Goal: Information Seeking & Learning: Find specific fact

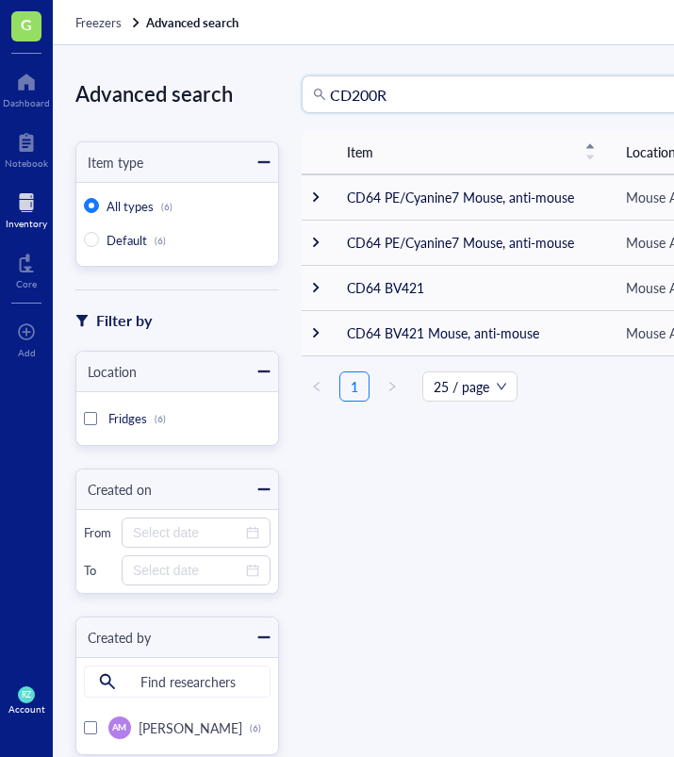
type input "CD200R"
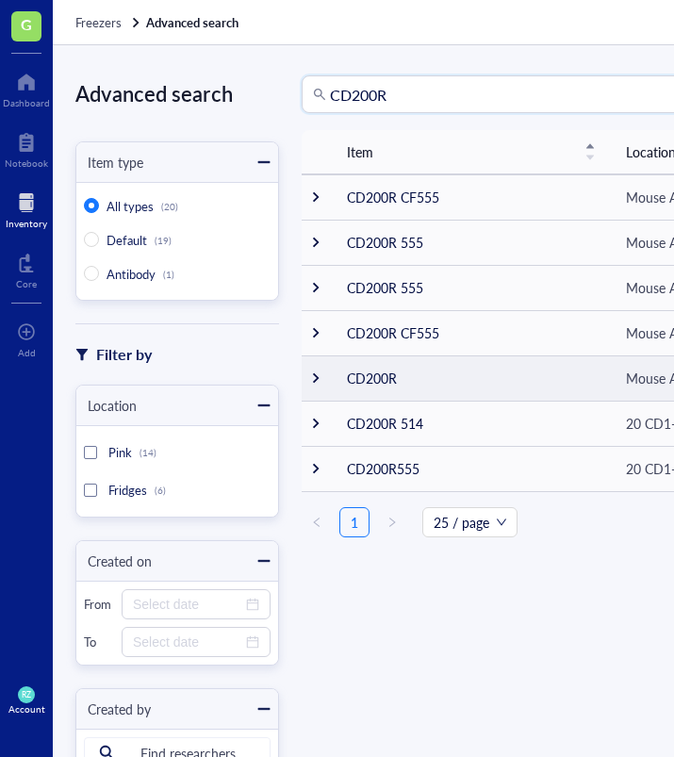
click at [376, 379] on td "CD200R" at bounding box center [471, 377] width 279 height 45
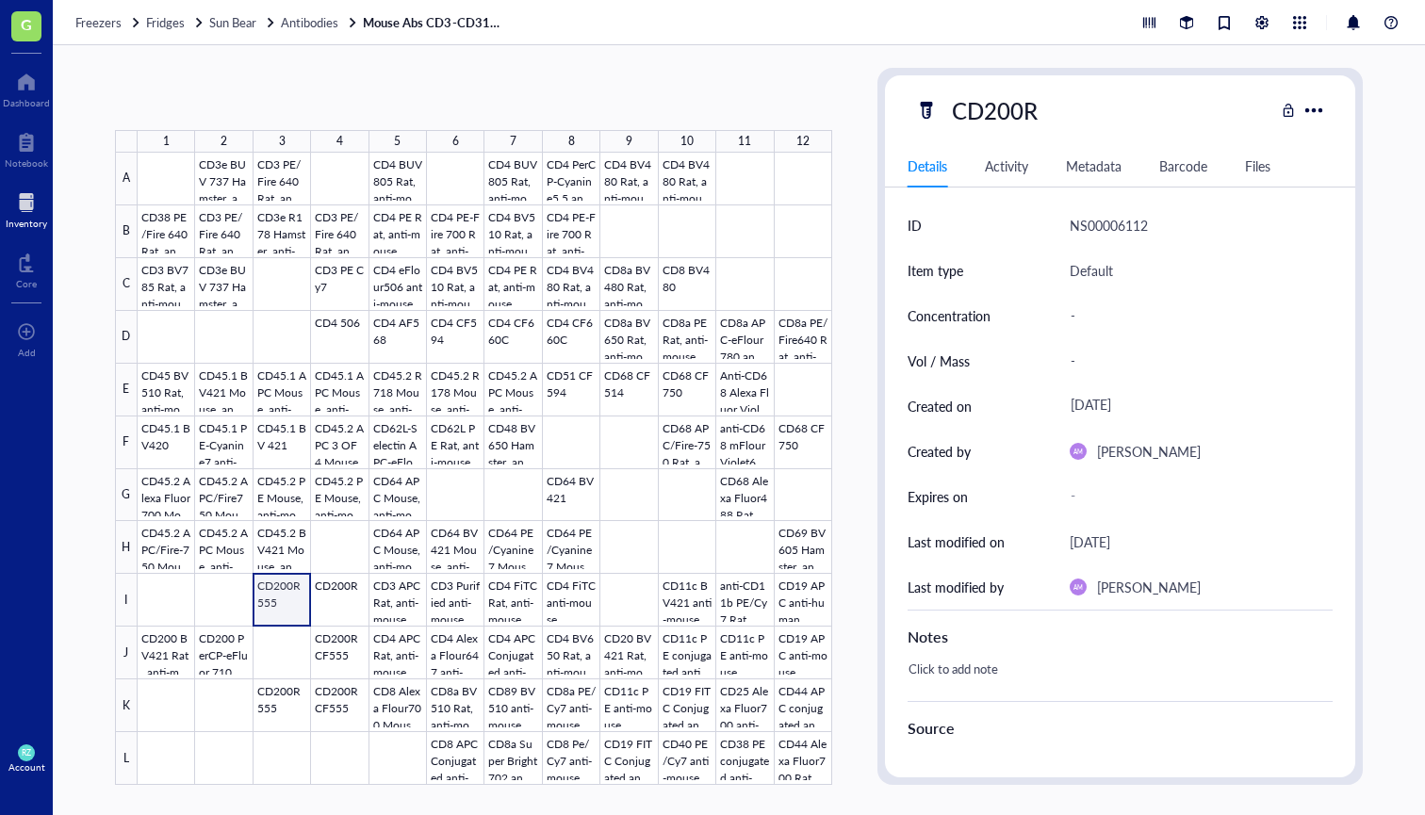
click at [267, 586] on div at bounding box center [485, 469] width 695 height 632
click at [332, 590] on div at bounding box center [485, 469] width 695 height 632
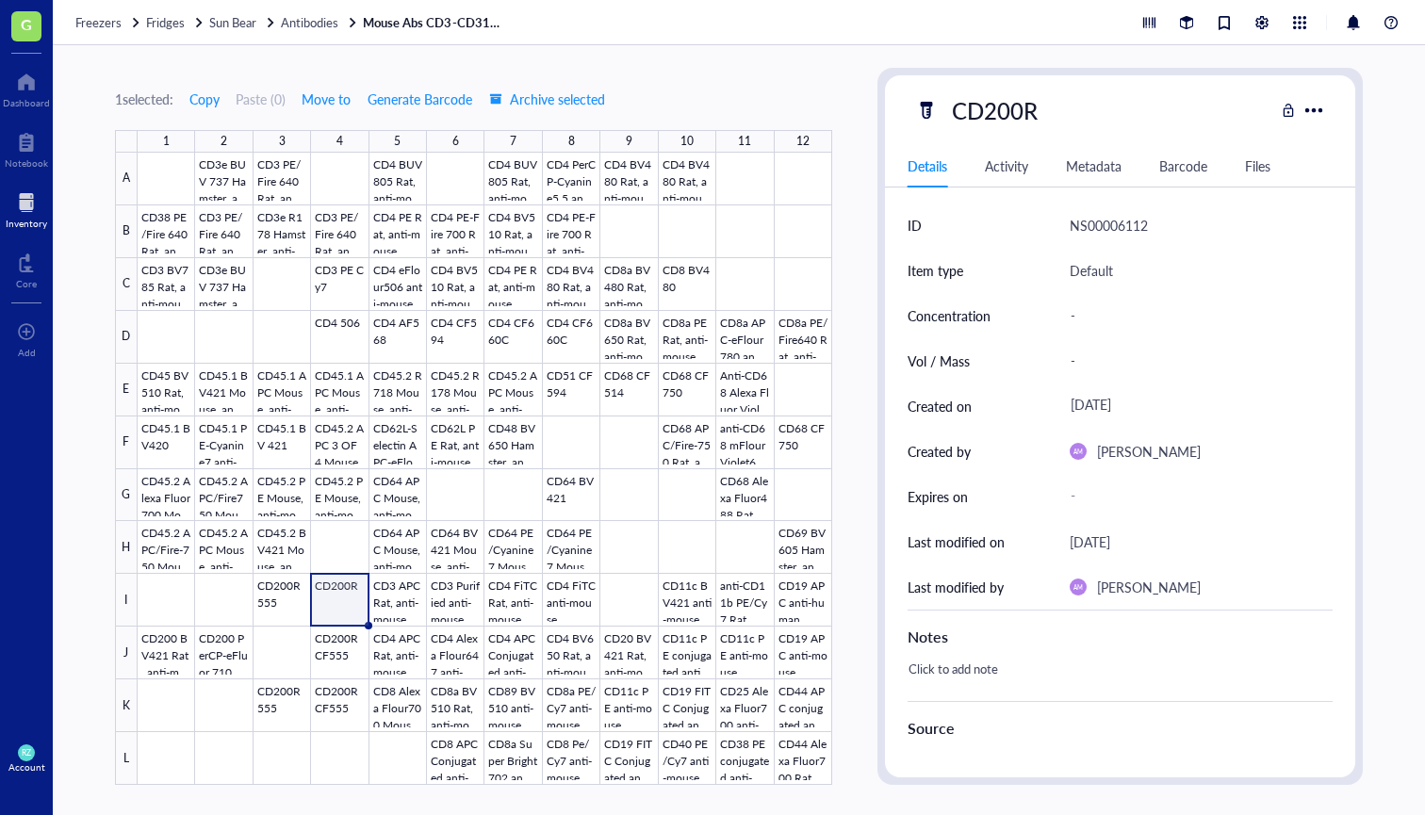
click at [337, 644] on div at bounding box center [485, 469] width 695 height 632
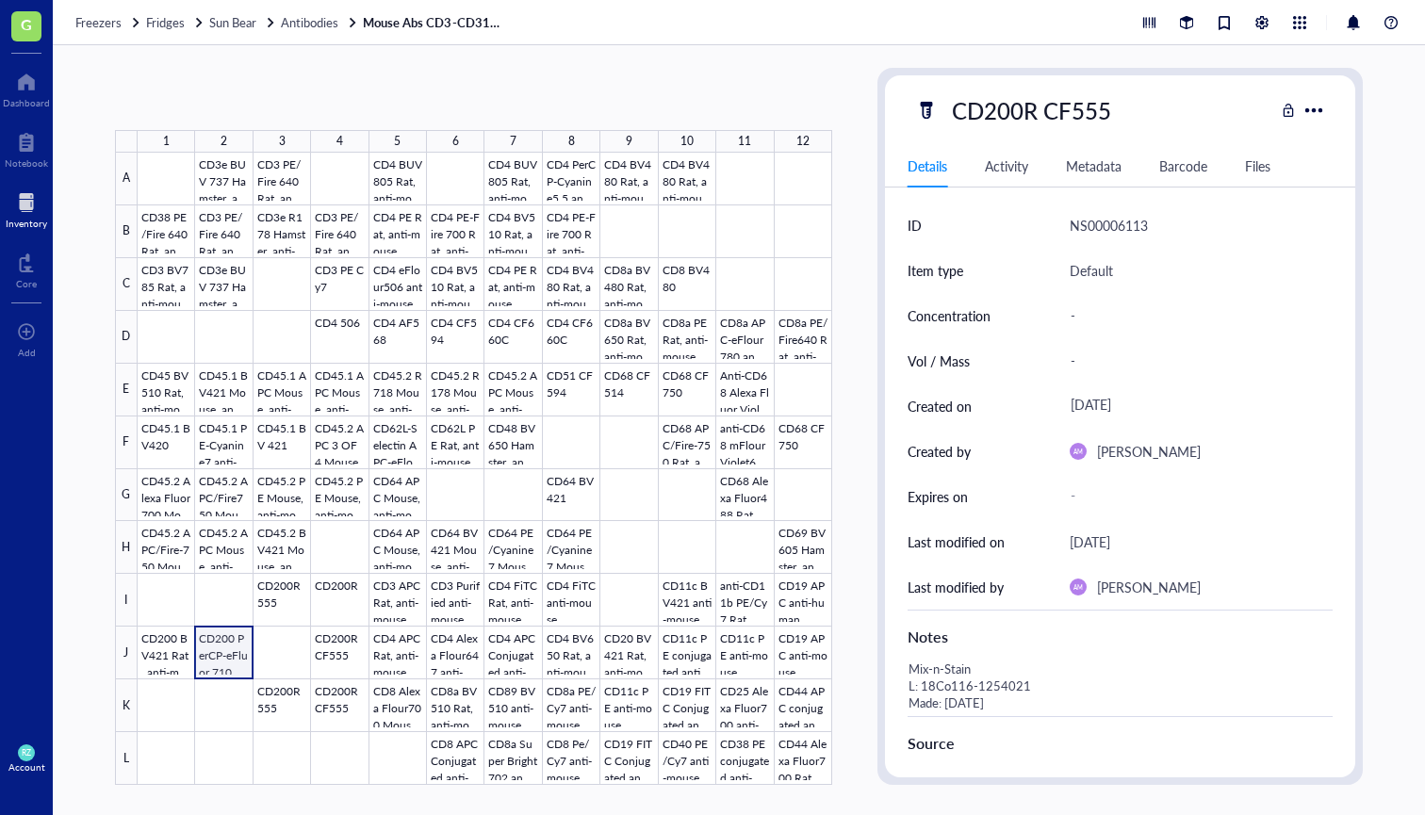
click at [225, 646] on div at bounding box center [485, 469] width 695 height 632
